Goal: Navigation & Orientation: Understand site structure

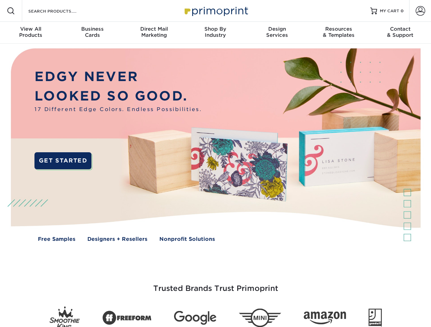
click at [215, 164] on img at bounding box center [215, 150] width 426 height 213
click at [11, 11] on span at bounding box center [11, 11] width 8 height 8
click at [420, 11] on span at bounding box center [420, 11] width 10 height 10
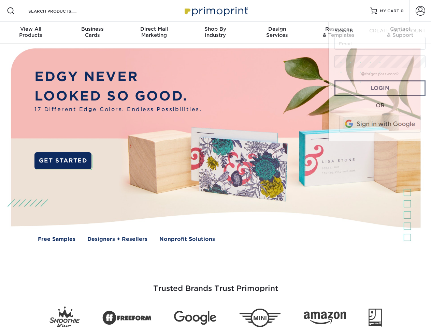
click at [31, 33] on div "View All Products" at bounding box center [30, 32] width 61 height 12
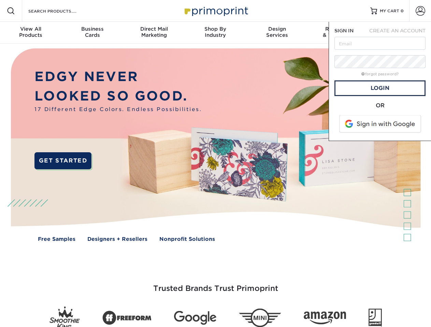
click at [92, 33] on div "Business Cards" at bounding box center [91, 32] width 61 height 12
click at [154, 33] on div "Direct Mail Marketing" at bounding box center [153, 32] width 61 height 12
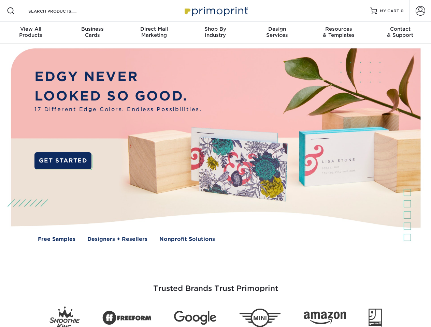
click at [215, 33] on div "Shop By Industry" at bounding box center [215, 32] width 61 height 12
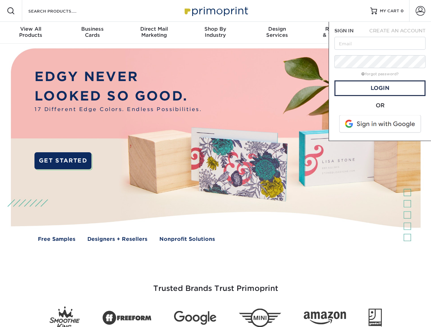
click at [277, 33] on div "Design Services" at bounding box center [276, 32] width 61 height 12
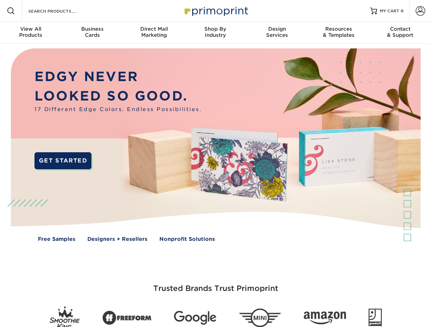
click at [338, 33] on span "SIGN IN" at bounding box center [343, 30] width 19 height 5
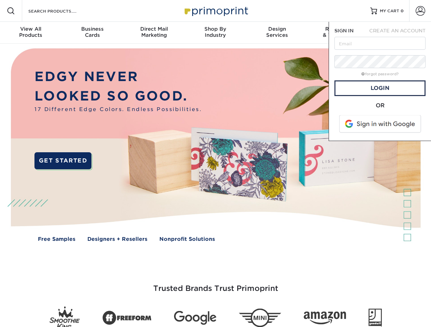
click at [400, 33] on div "Contact & Support" at bounding box center [399, 32] width 61 height 12
